Goal: Contribute content: Add original content to the website for others to see

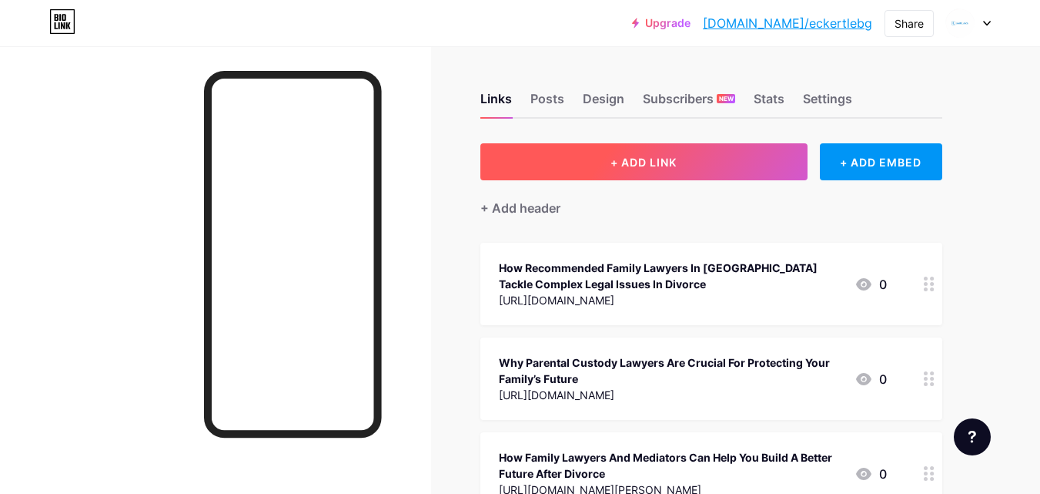
click at [670, 158] on span "+ ADD LINK" at bounding box center [644, 162] width 66 height 13
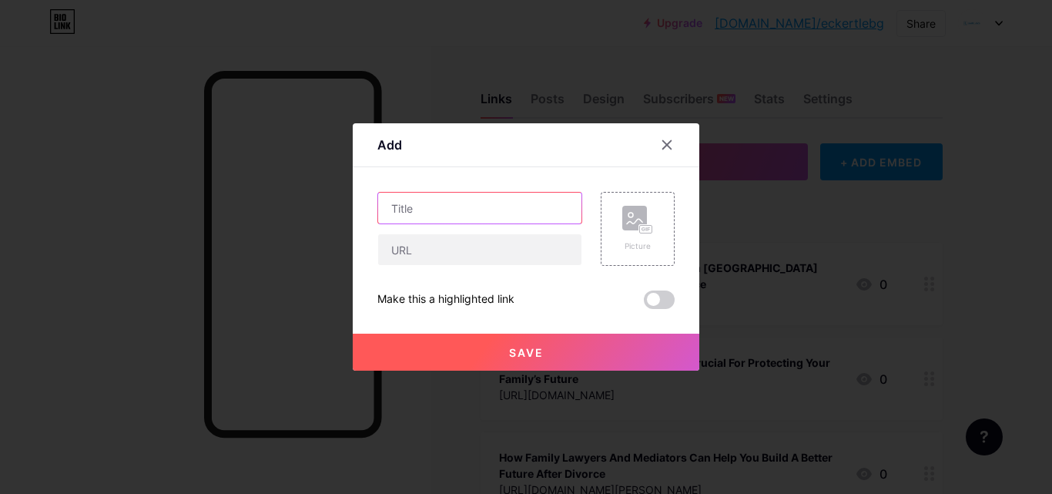
click at [404, 208] on input "text" at bounding box center [479, 208] width 203 height 31
paste input "How Family Law Services in [GEOGRAPHIC_DATA] Can Help Your Case"
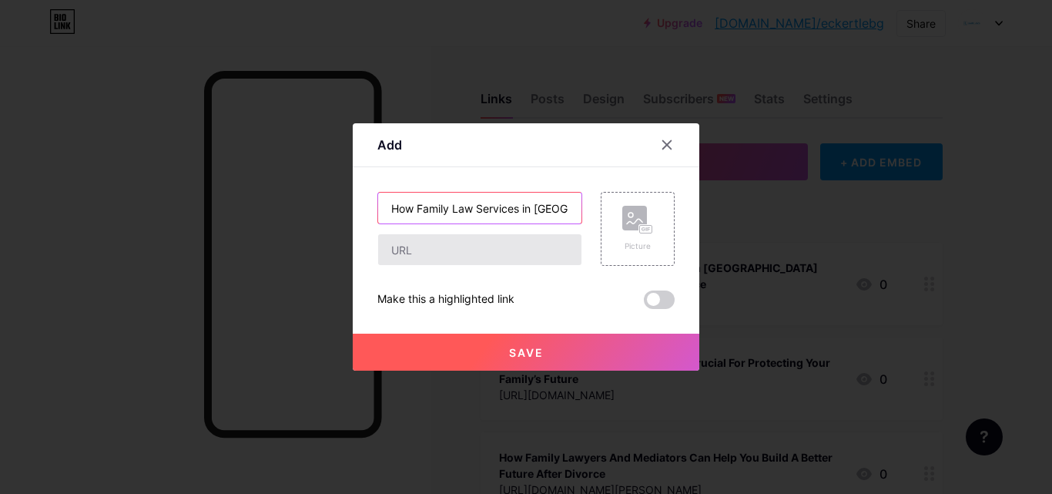
scroll to position [0, 129]
type input "How Family Law Services in [GEOGRAPHIC_DATA] Can Help Your Case"
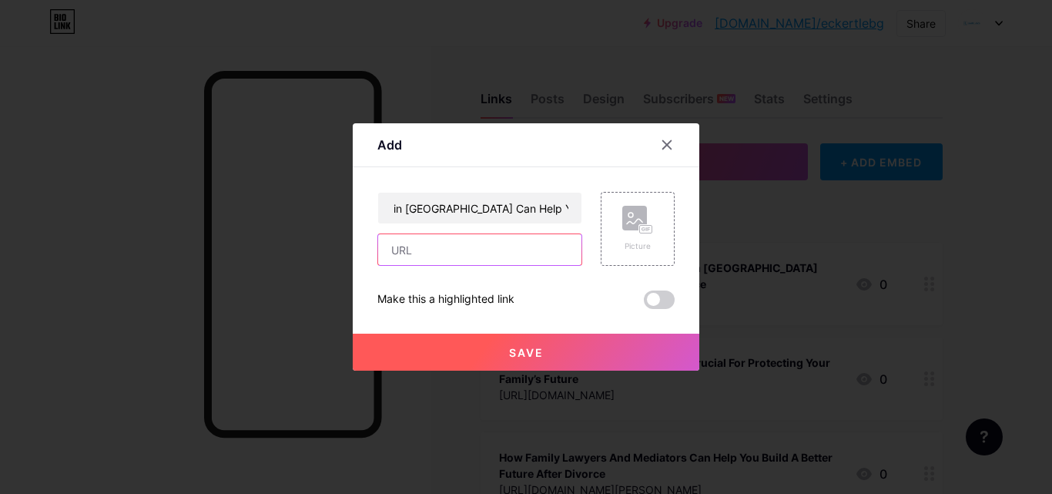
scroll to position [0, 0]
drag, startPoint x: 400, startPoint y: 246, endPoint x: 385, endPoint y: 231, distance: 21.8
click at [400, 246] on input "text" at bounding box center [479, 249] width 203 height 31
paste input "[URL][DOMAIN_NAME]"
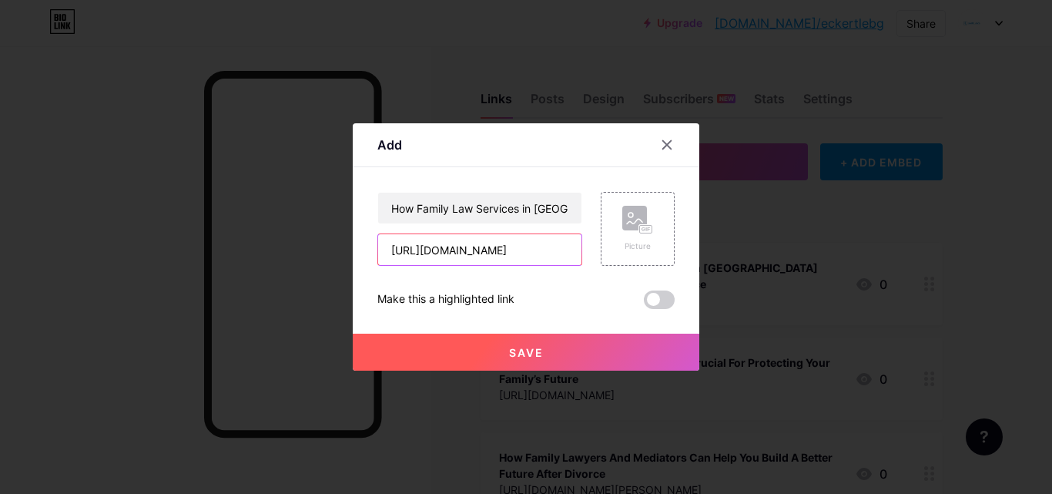
type input "[URL][DOMAIN_NAME]"
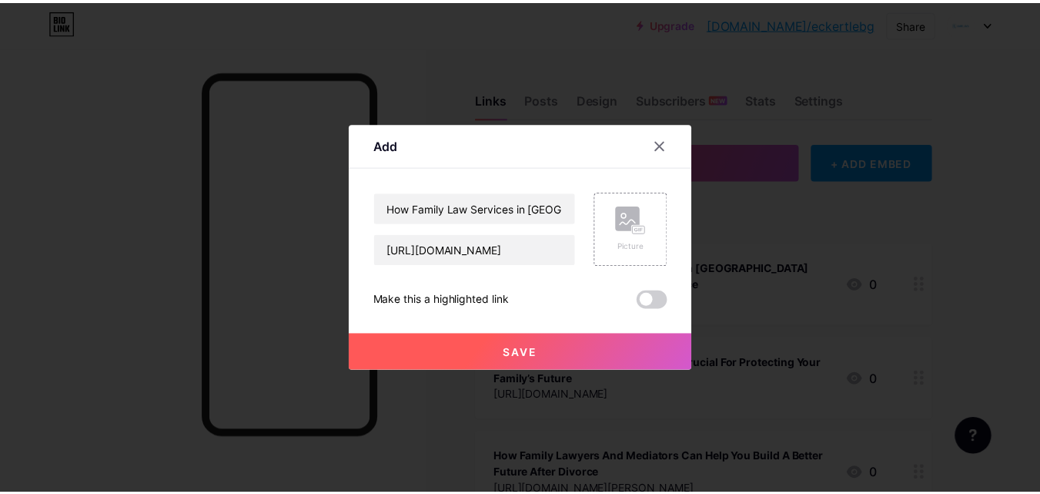
scroll to position [0, 0]
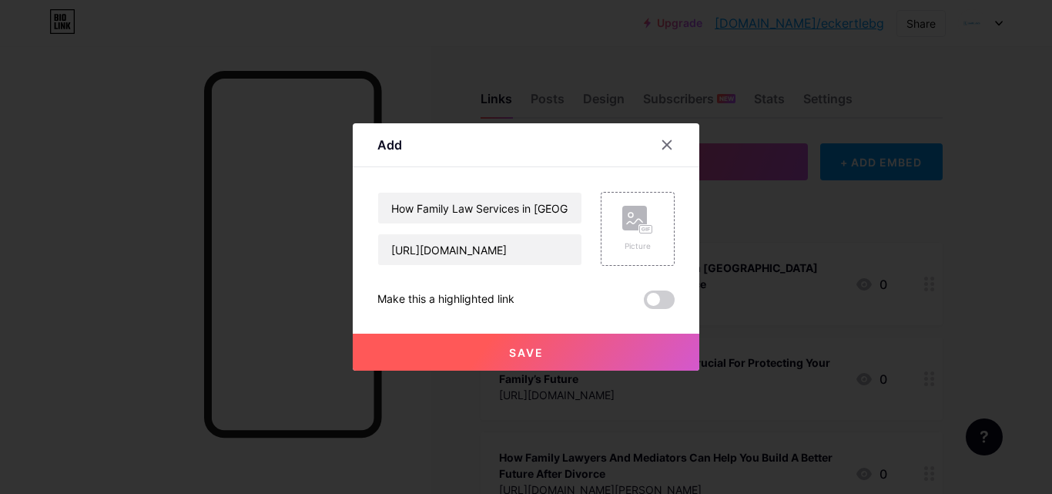
click at [509, 350] on span "Save" at bounding box center [526, 352] width 35 height 13
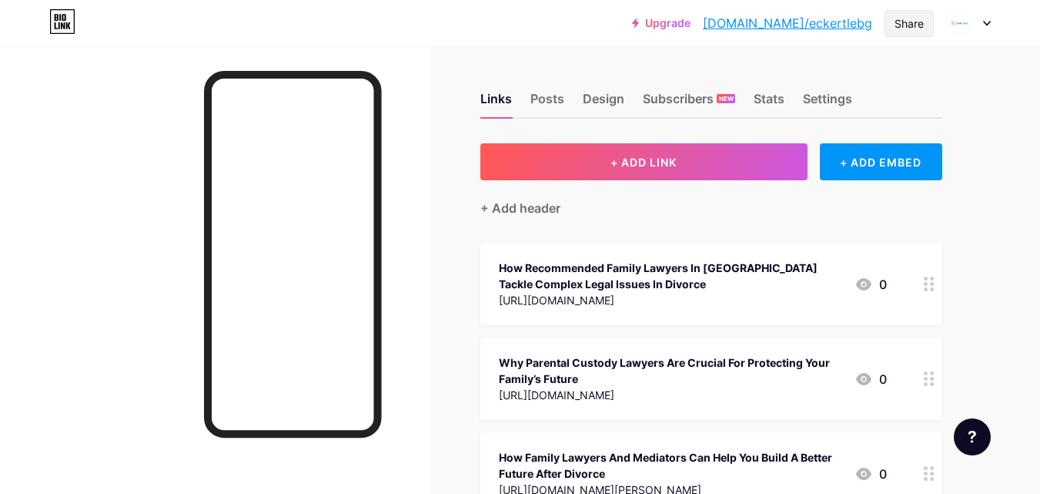
click at [915, 19] on div "Share" at bounding box center [909, 23] width 29 height 16
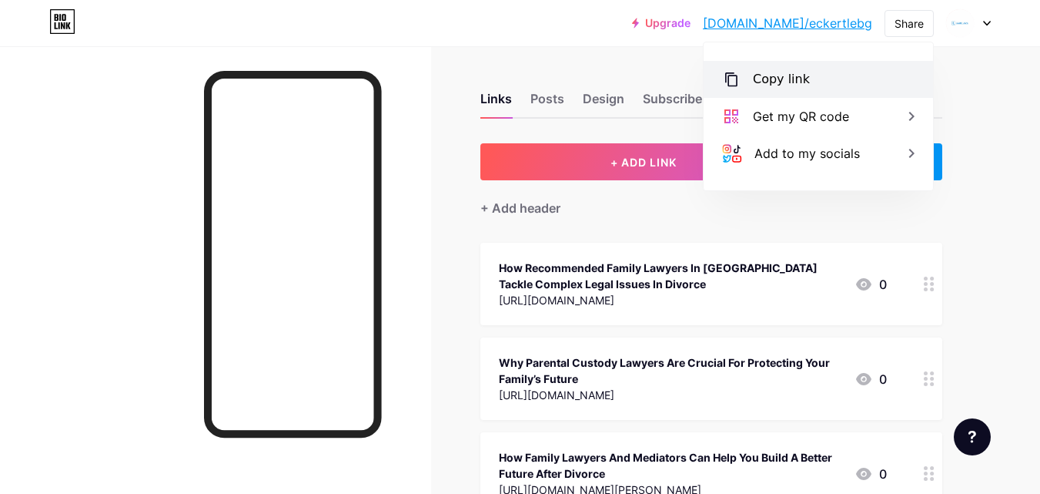
click at [758, 79] on div "Copy link" at bounding box center [781, 79] width 57 height 18
